Goal: Information Seeking & Learning: Learn about a topic

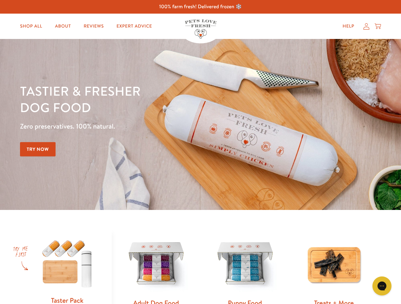
click at [200, 152] on div "Tastier & fresher dog food Zero preservatives. 100% natural. Try Now" at bounding box center [140, 125] width 240 height 84
click at [381, 286] on icon "Gorgias live chat" at bounding box center [381, 286] width 6 height 6
